Goal: Check status: Check status

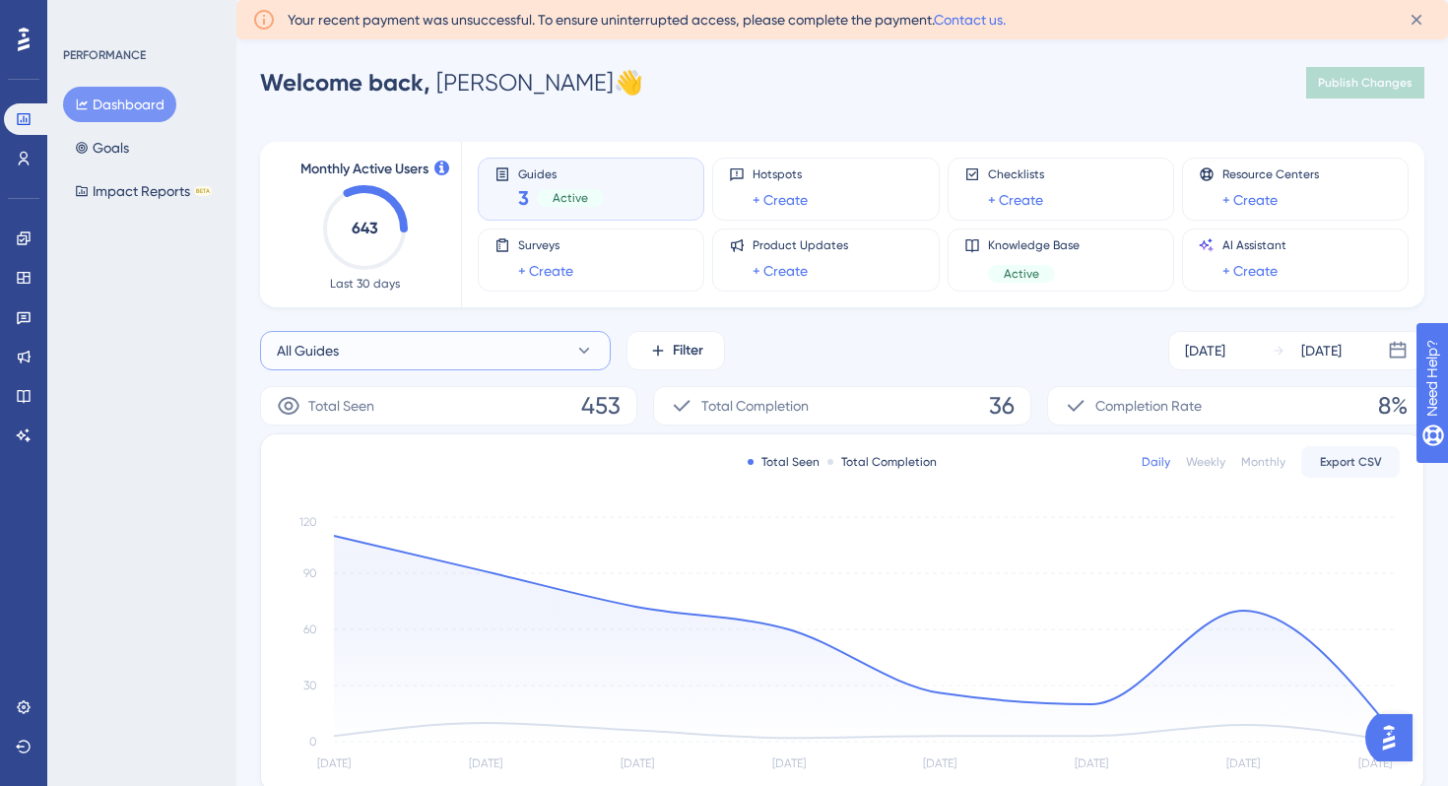
click at [455, 359] on button "All Guides" at bounding box center [435, 350] width 351 height 39
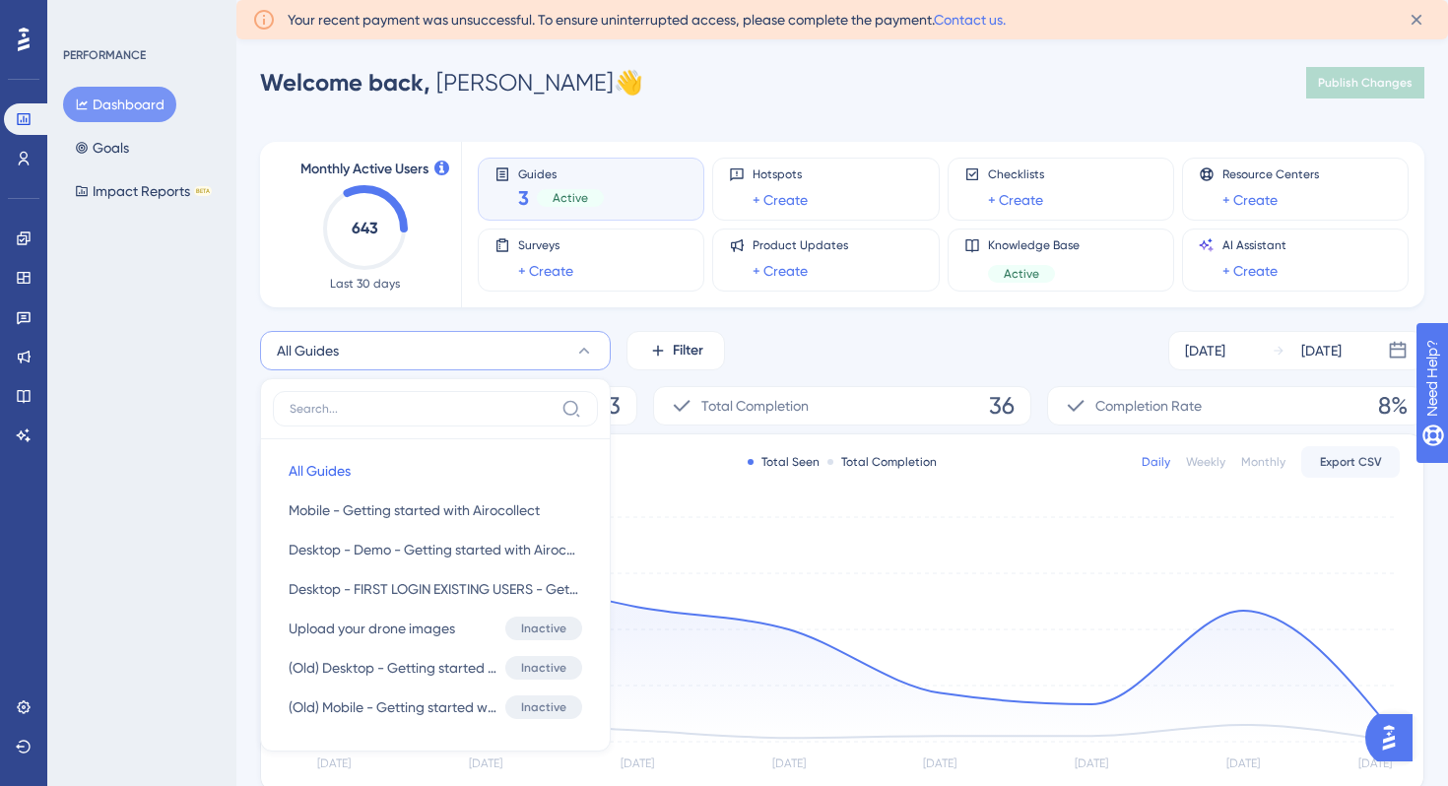
scroll to position [171, 0]
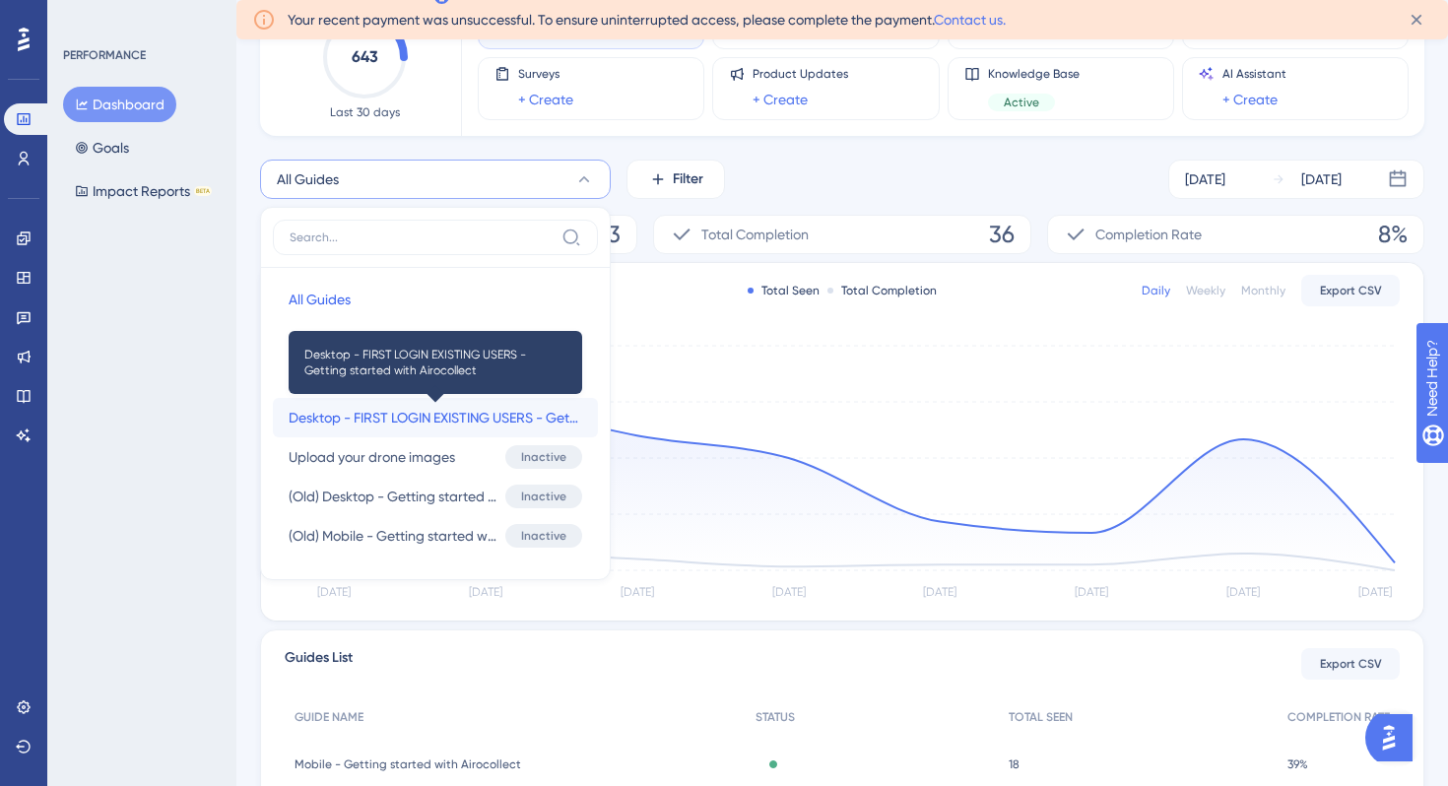
click at [439, 419] on span "Desktop - FIRST LOGIN EXISTING USERS - Getting started with Airocollect" at bounding box center [435, 418] width 293 height 24
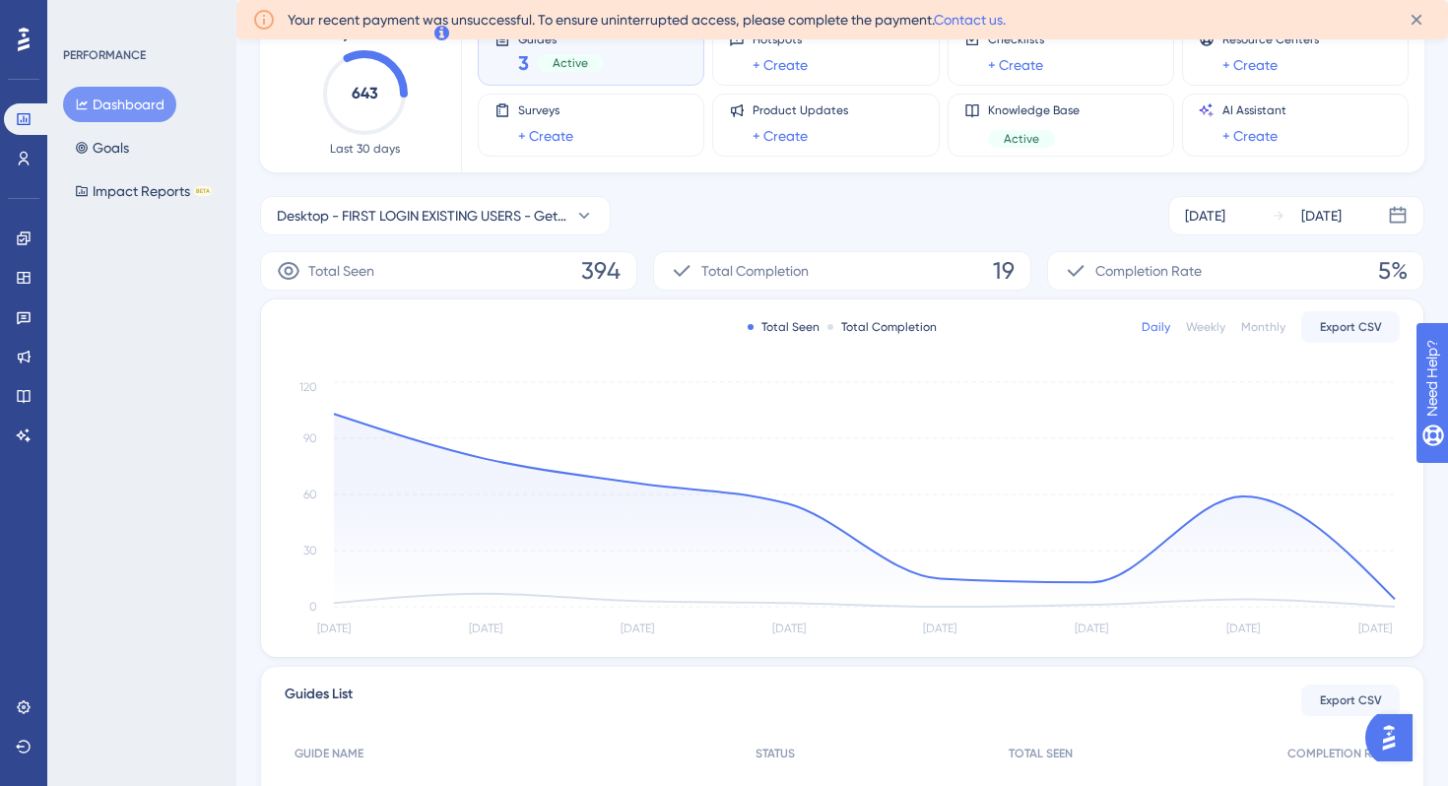
scroll to position [124, 0]
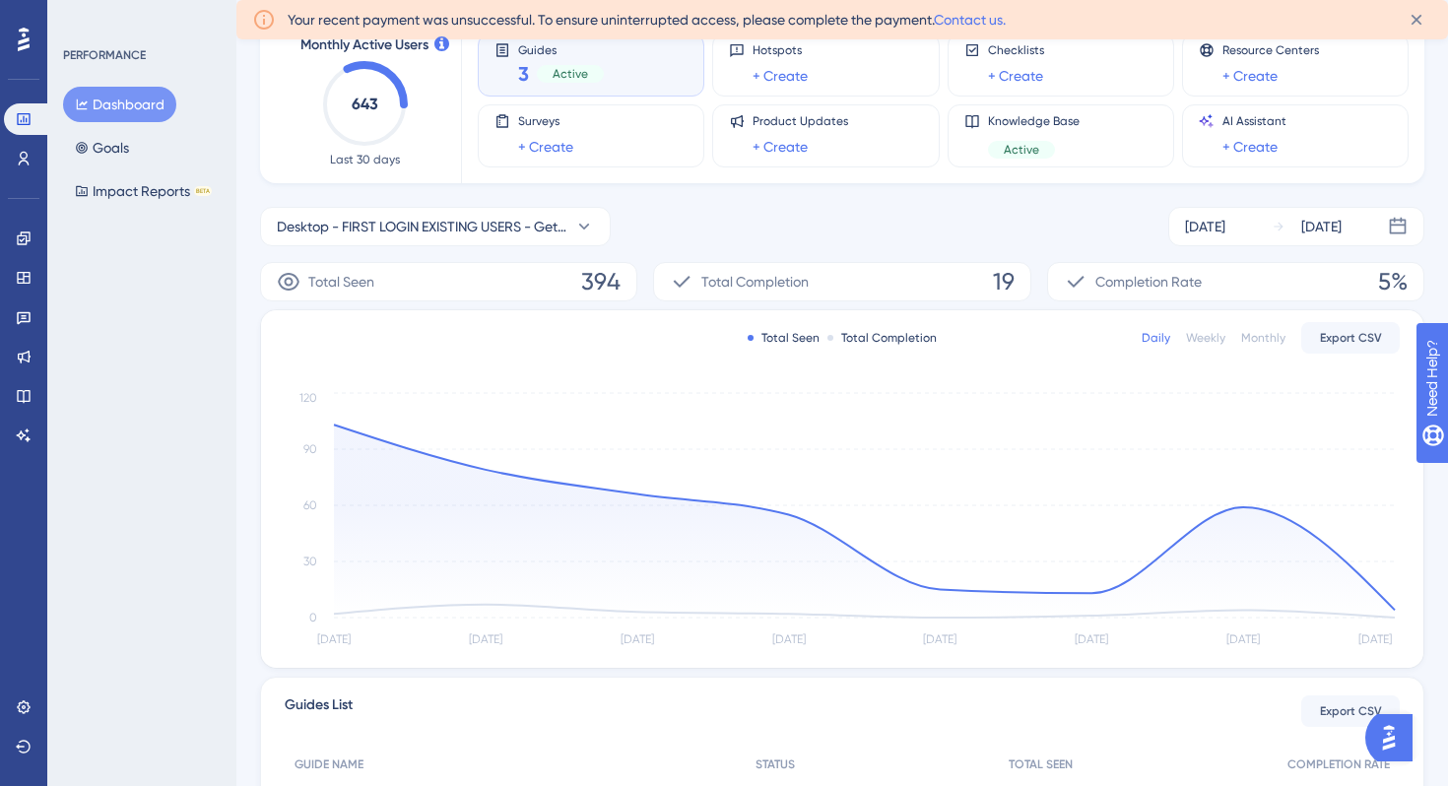
click at [409, 277] on div "Total Seen 394" at bounding box center [448, 281] width 377 height 39
click at [418, 225] on span "Desktop - FIRST LOGIN EXISTING USERS - Getting started with Airocollect" at bounding box center [422, 227] width 290 height 24
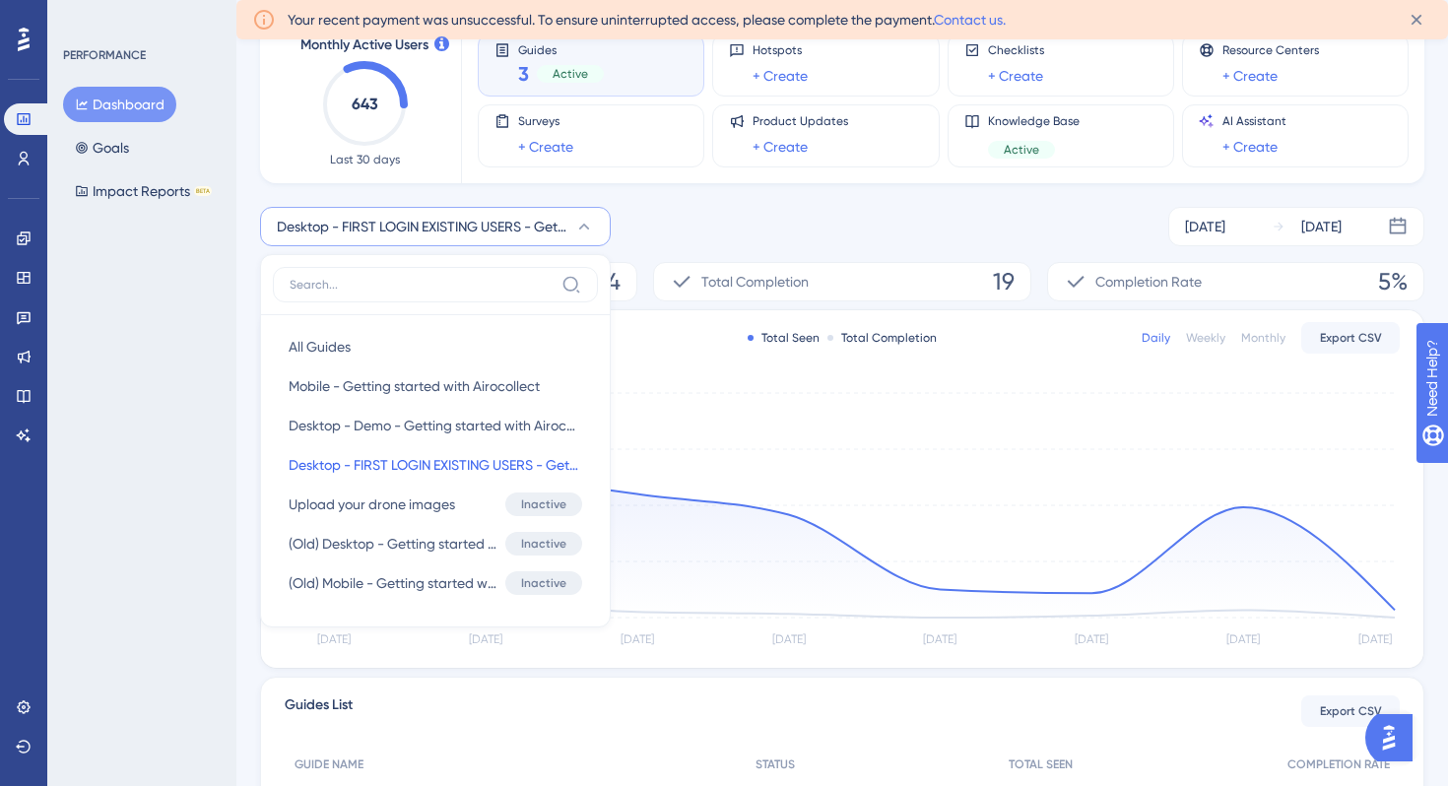
scroll to position [171, 0]
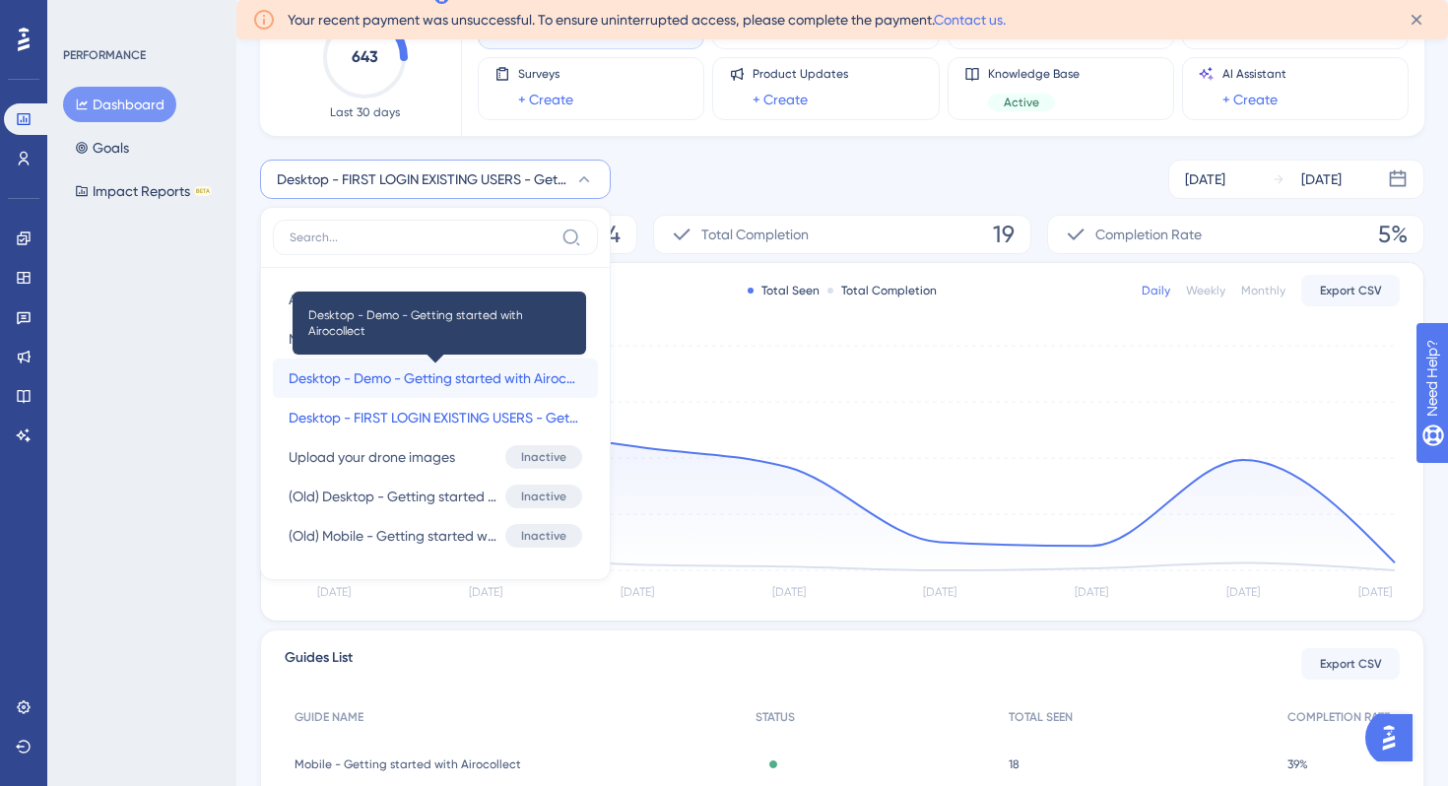
click at [422, 371] on span "Desktop - Demo - Getting started with Airocollect" at bounding box center [435, 378] width 293 height 24
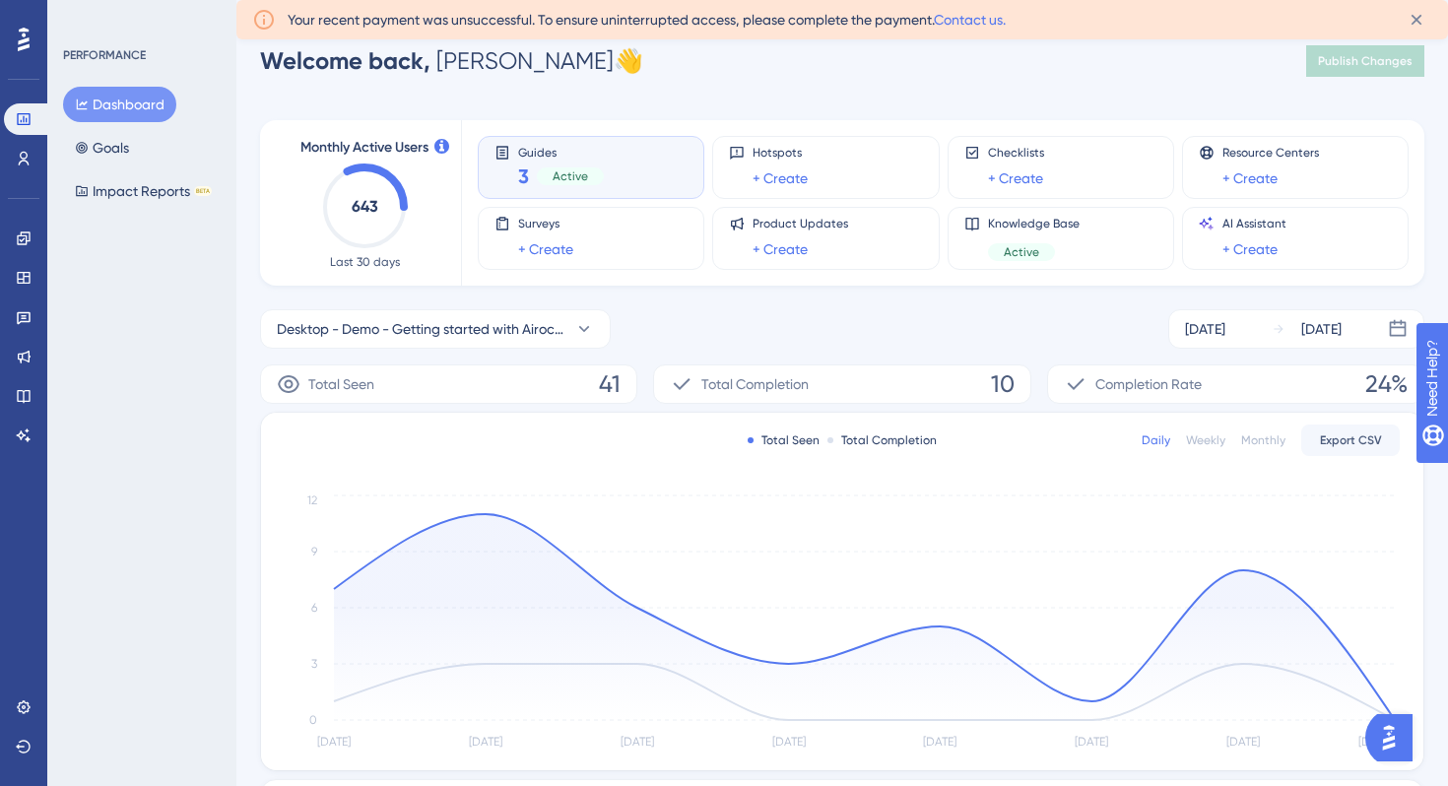
scroll to position [18, 0]
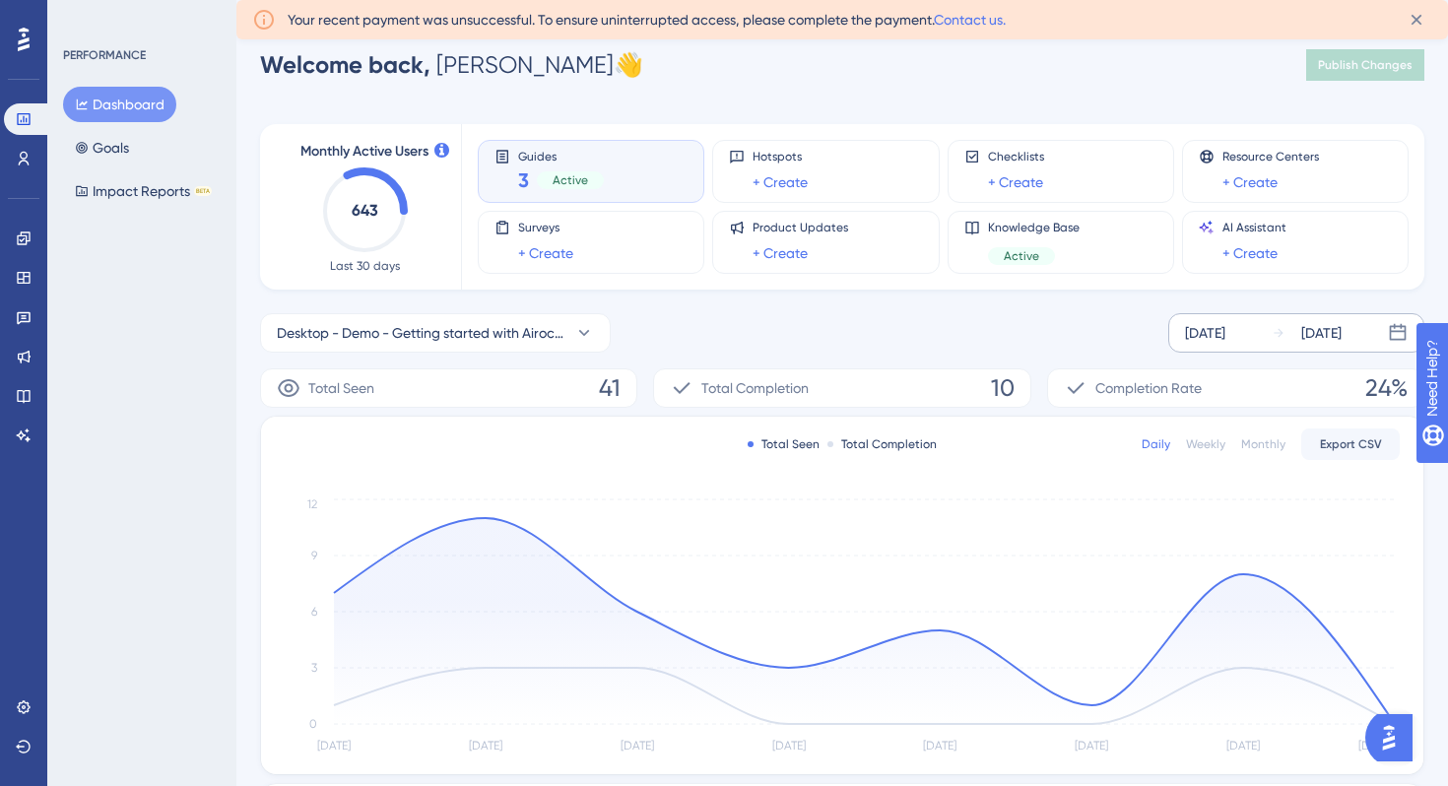
click at [1208, 338] on div "[DATE]" at bounding box center [1205, 333] width 40 height 24
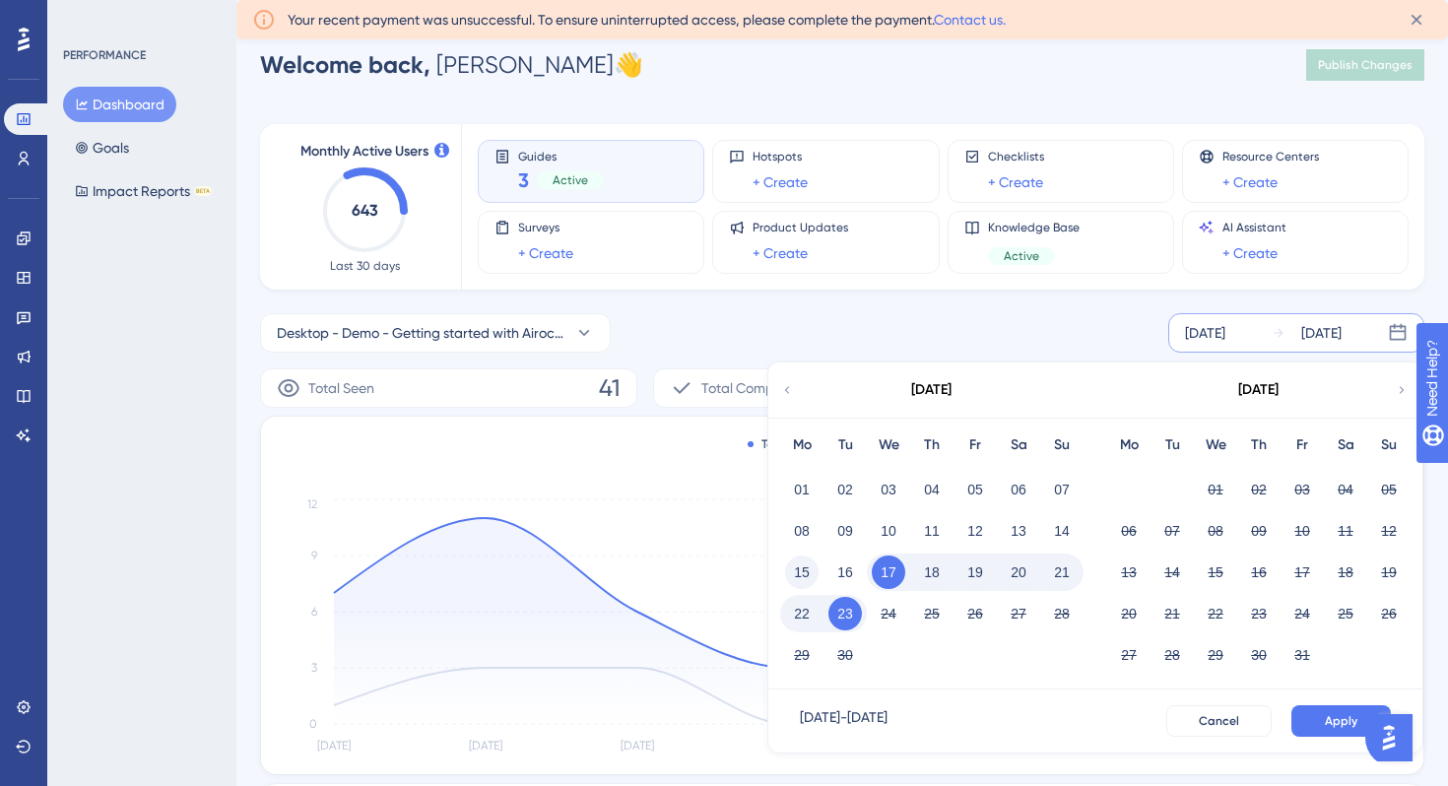
click at [805, 569] on button "15" at bounding box center [801, 571] width 33 height 33
click at [1346, 730] on button "Apply" at bounding box center [1340, 721] width 99 height 32
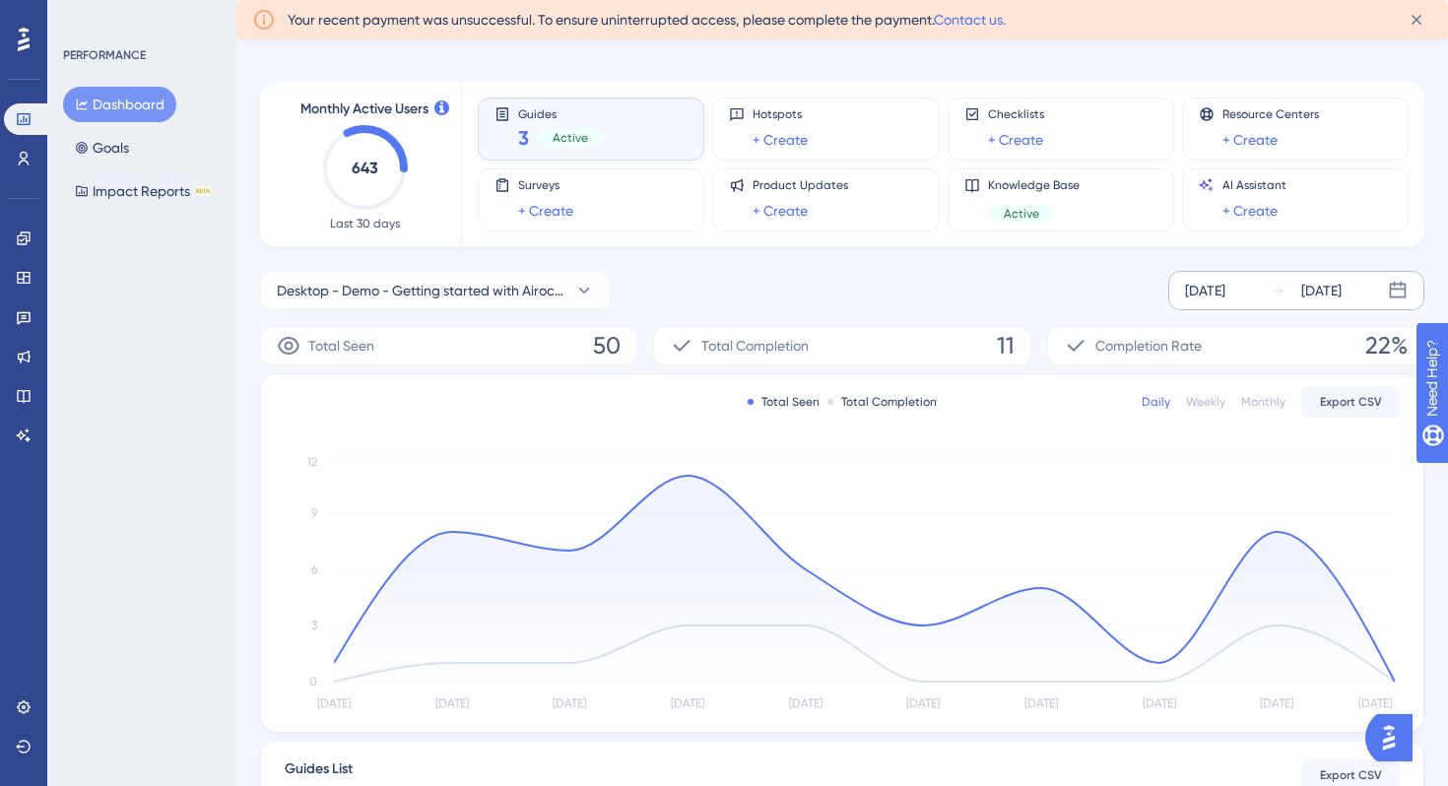
scroll to position [0, 0]
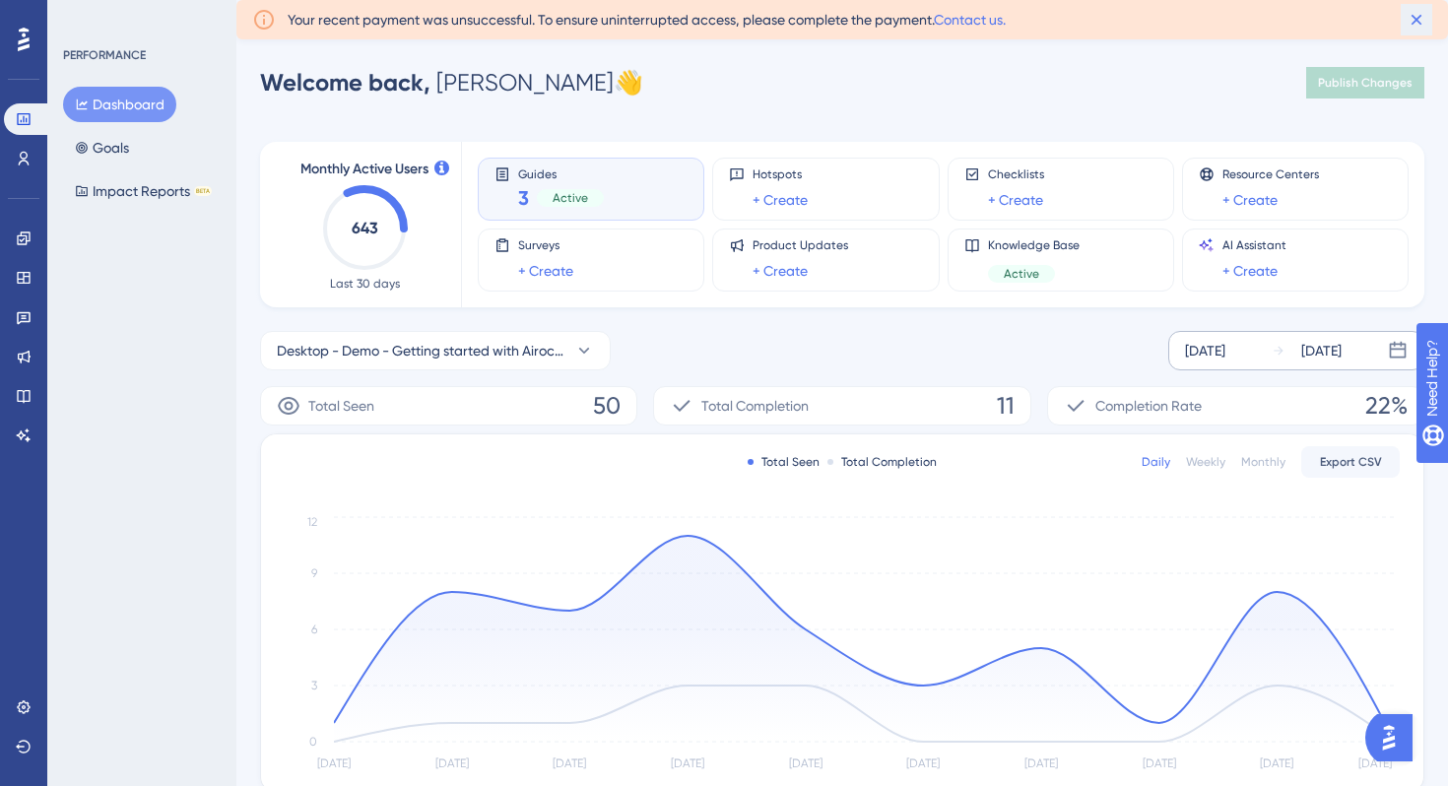
click at [1410, 13] on icon at bounding box center [1416, 20] width 20 height 20
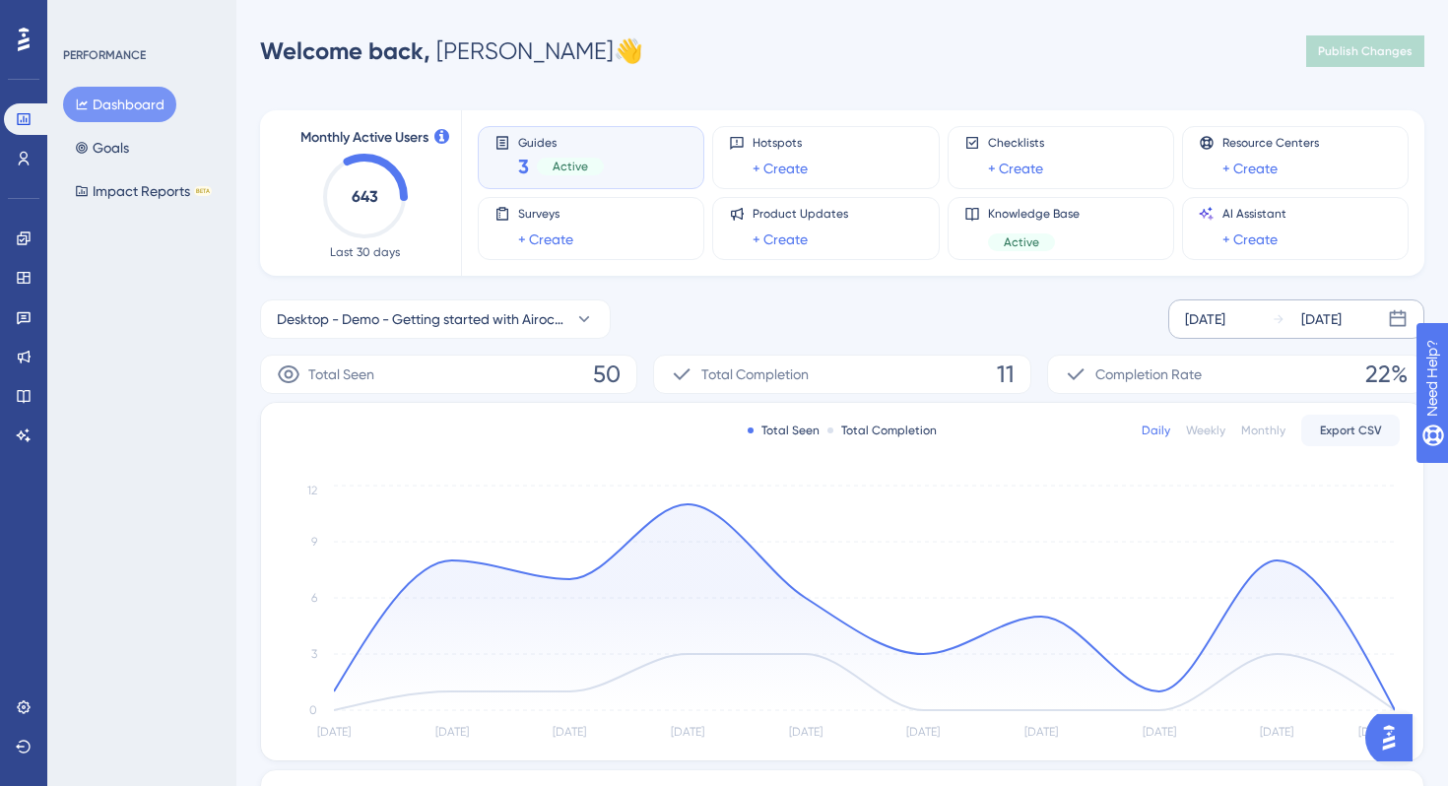
click at [613, 65] on div "Welcome back, [PERSON_NAME] 👋 Publish Changes" at bounding box center [842, 51] width 1164 height 39
